Goal: Task Accomplishment & Management: Manage account settings

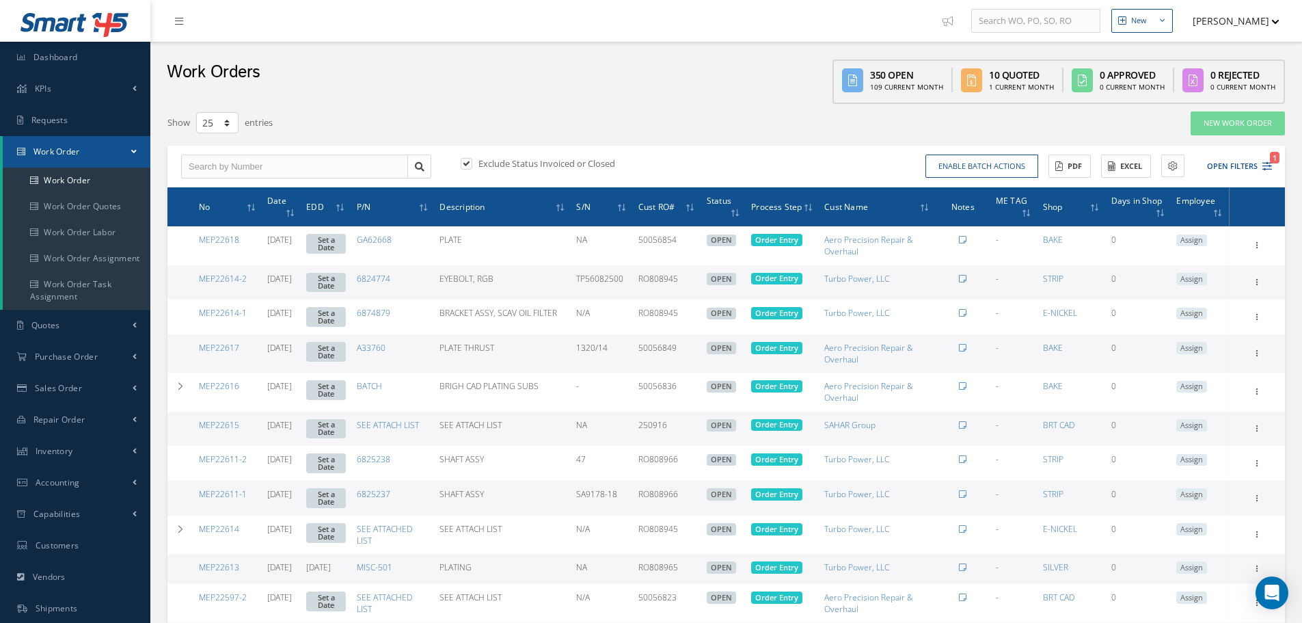
select select "25"
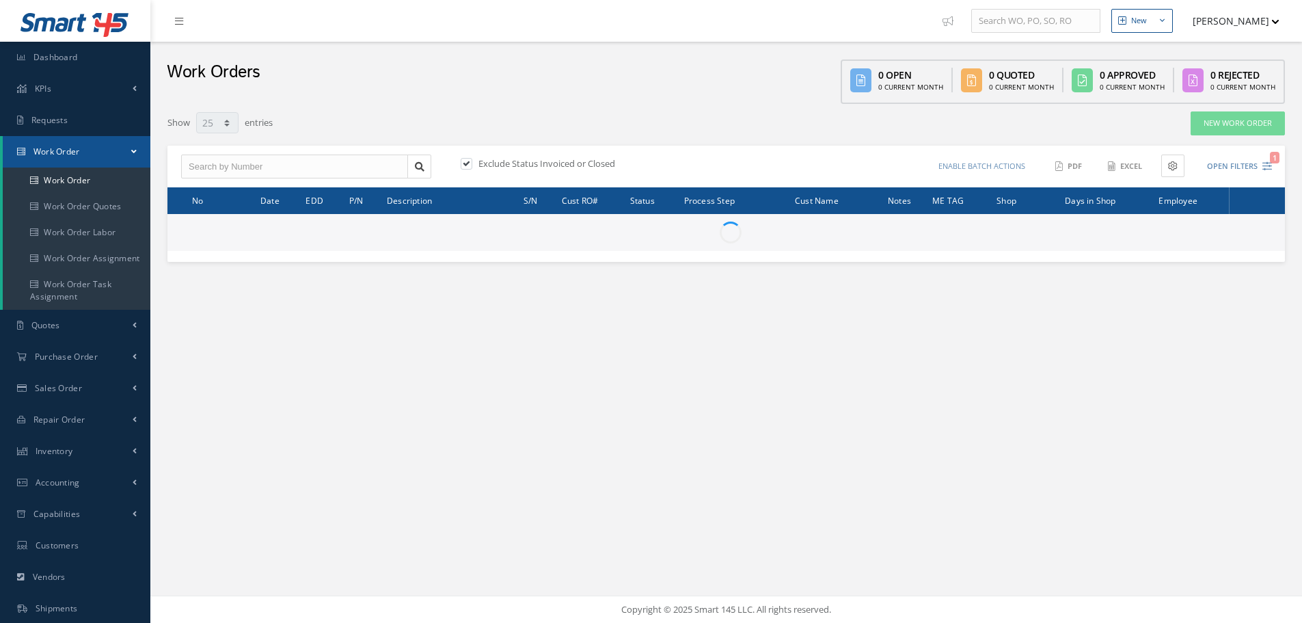
select select "25"
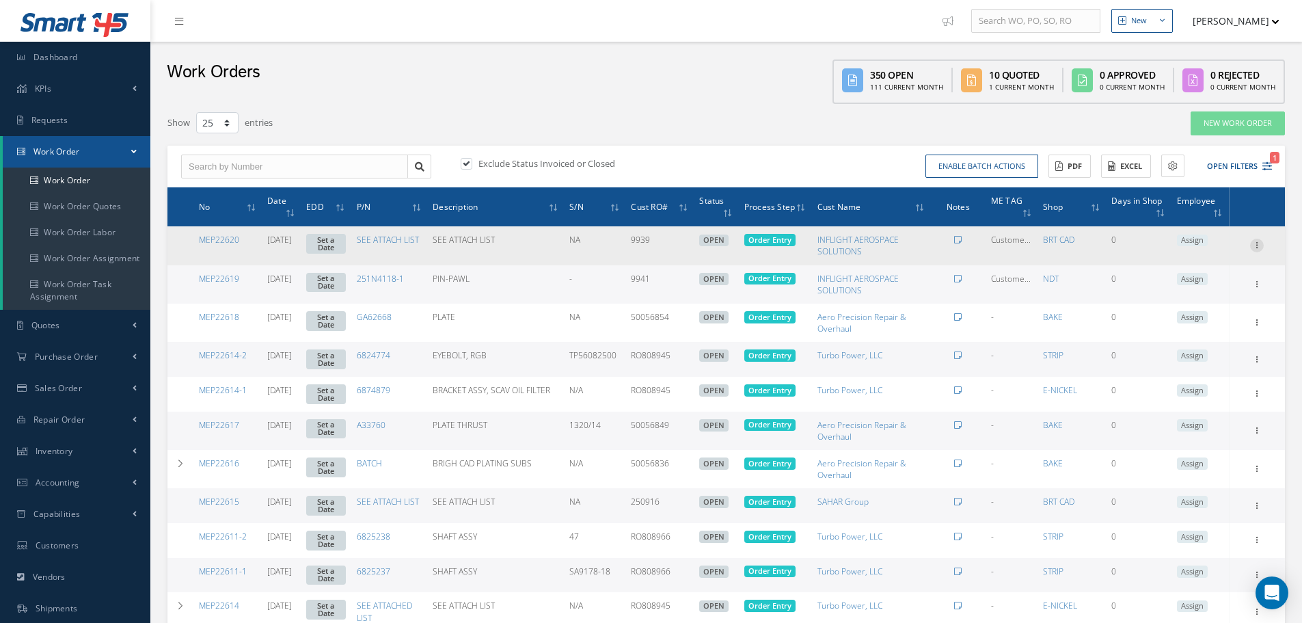
click at [1261, 243] on icon at bounding box center [1258, 244] width 14 height 11
click at [1239, 276] on link "Edit" at bounding box center [1194, 272] width 108 height 18
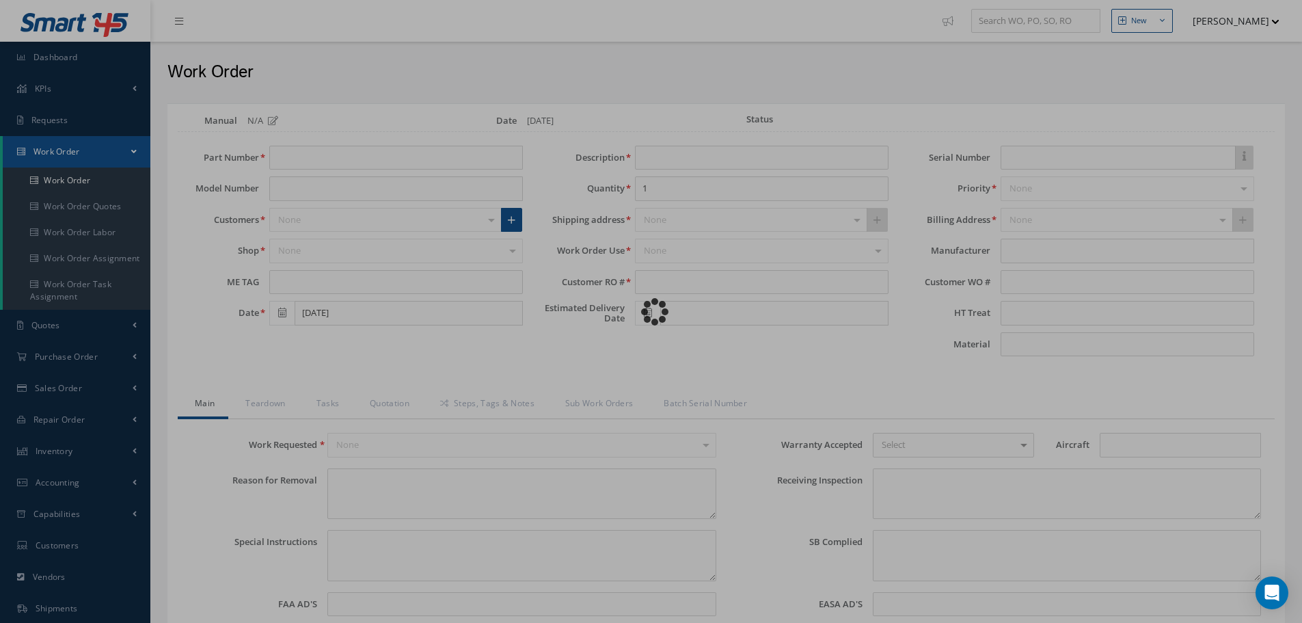
type input "SEE ATTACH LIST"
type input "Customer Tags on Parts"
type input "SEE ATTACH LIST"
type input "6"
type input "9939"
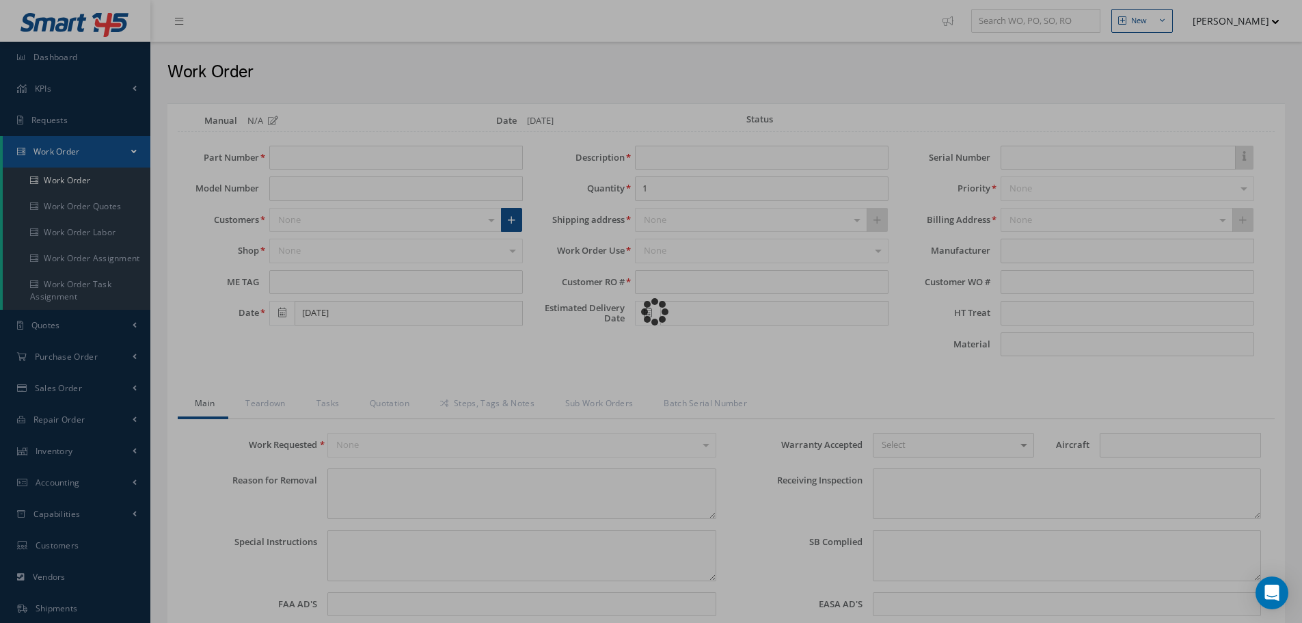
type input "NA"
type textarea "NONE"
type textarea "PLEASE SEE R.O. FOR DETAILS"
type input "NONE"
type textarea "NO VISUAL DAMAGE"
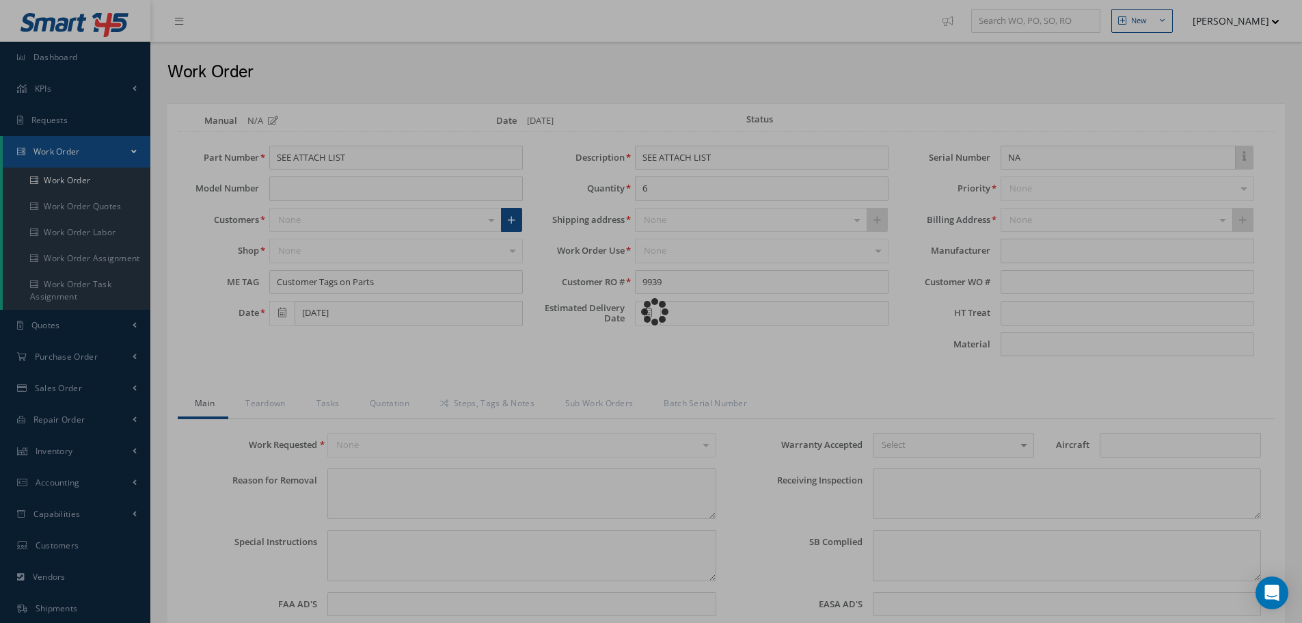
type textarea "NONE"
type input "NONE"
